Goal: Information Seeking & Learning: Learn about a topic

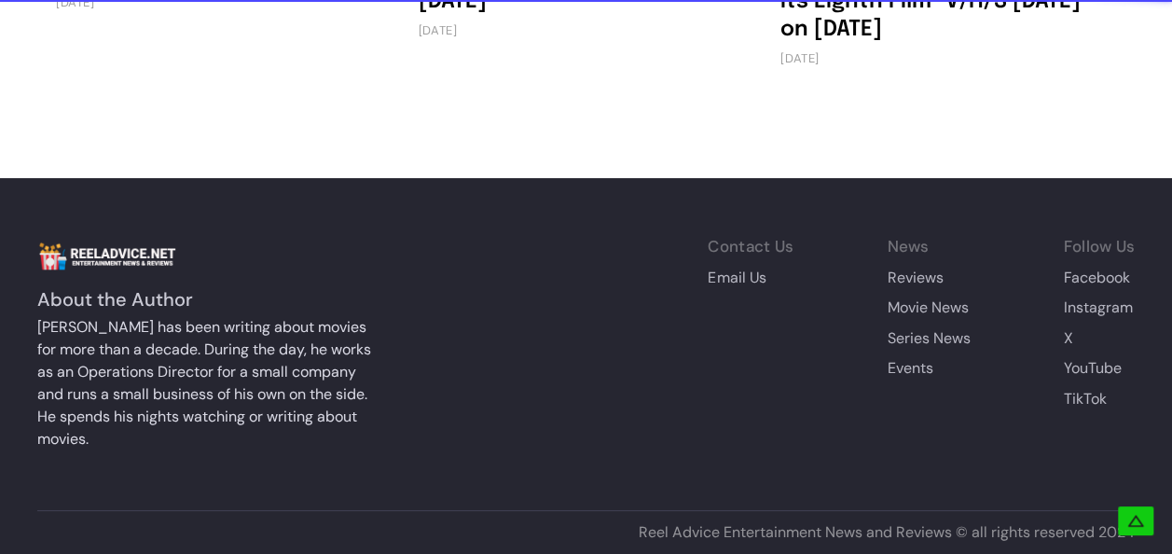
scroll to position [4234, 0]
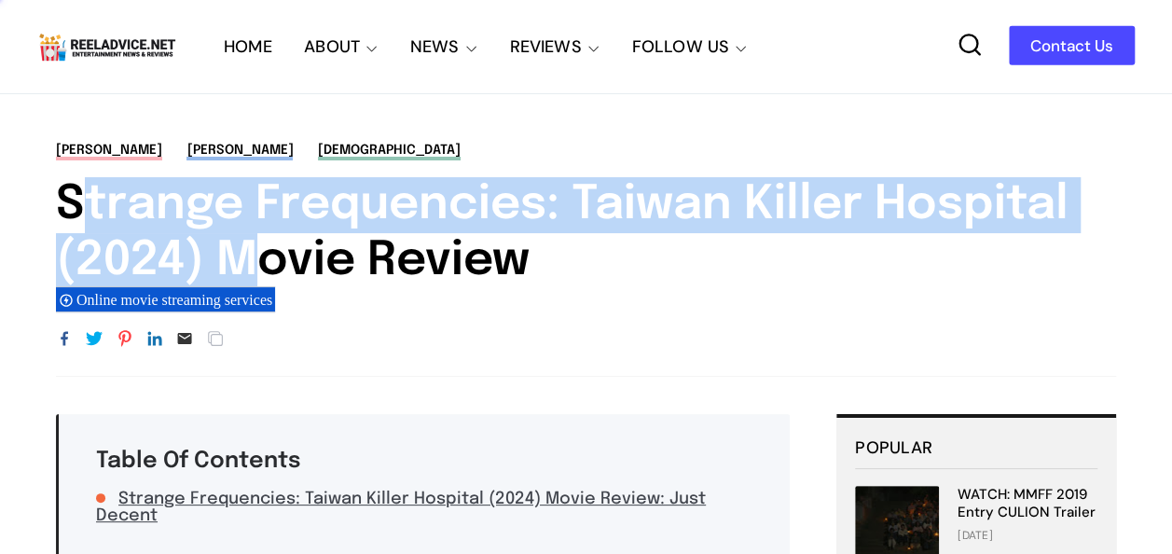
drag, startPoint x: 52, startPoint y: 195, endPoint x: 214, endPoint y: 250, distance: 171.3
click at [214, 250] on div "Alexa Miro Enrique Gil filipino Strange Frequencies: Taiwan Killer Hospital (20…" at bounding box center [586, 259] width 1172 height 236
copy h1 "Strange Frequencies: Taiwan Killer Hospital (2024)"
